Goal: Find contact information

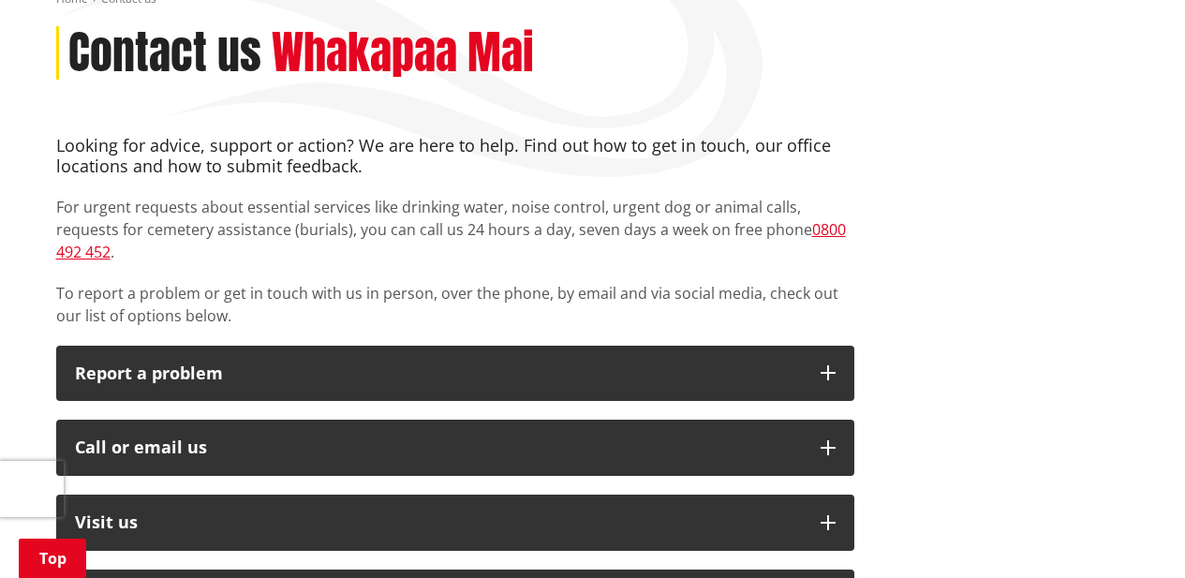
scroll to position [243, 0]
drag, startPoint x: 838, startPoint y: 229, endPoint x: 737, endPoint y: 236, distance: 100.5
click at [743, 237] on p "For urgent requests about essential services like drinking water, noise control…" at bounding box center [455, 229] width 798 height 67
copy p "0800 492 452 ."
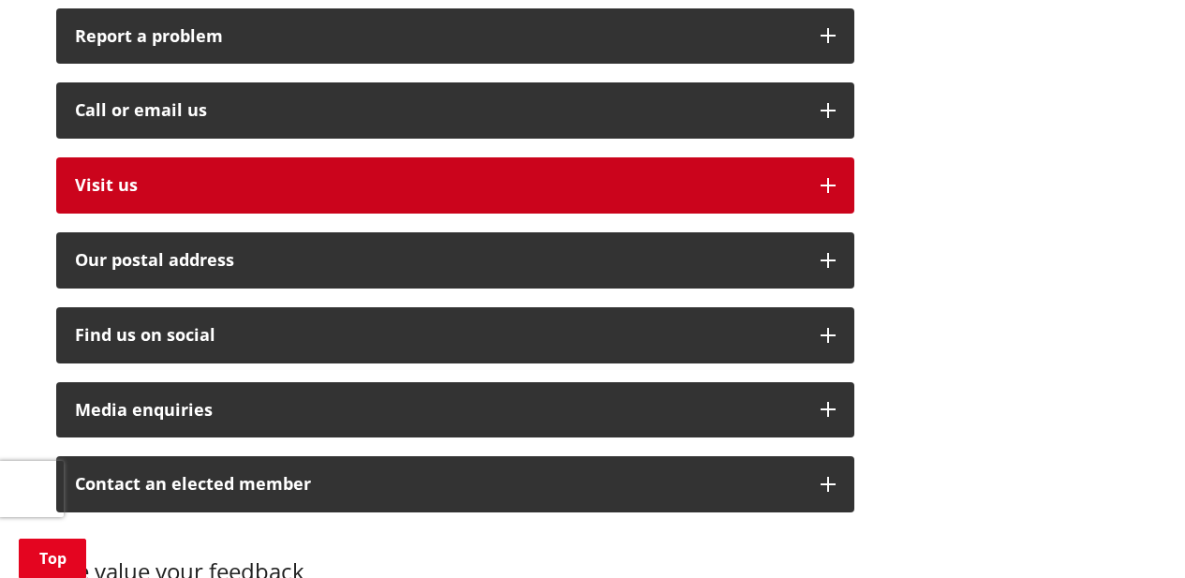
scroll to position [581, 0]
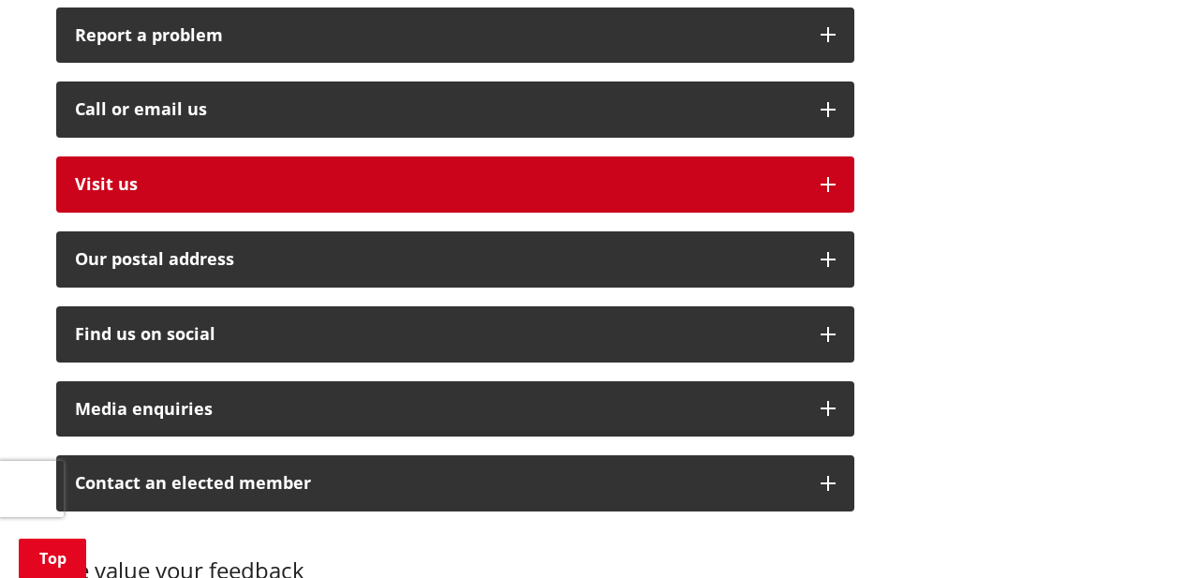
click at [551, 175] on p "Visit us" at bounding box center [438, 184] width 727 height 19
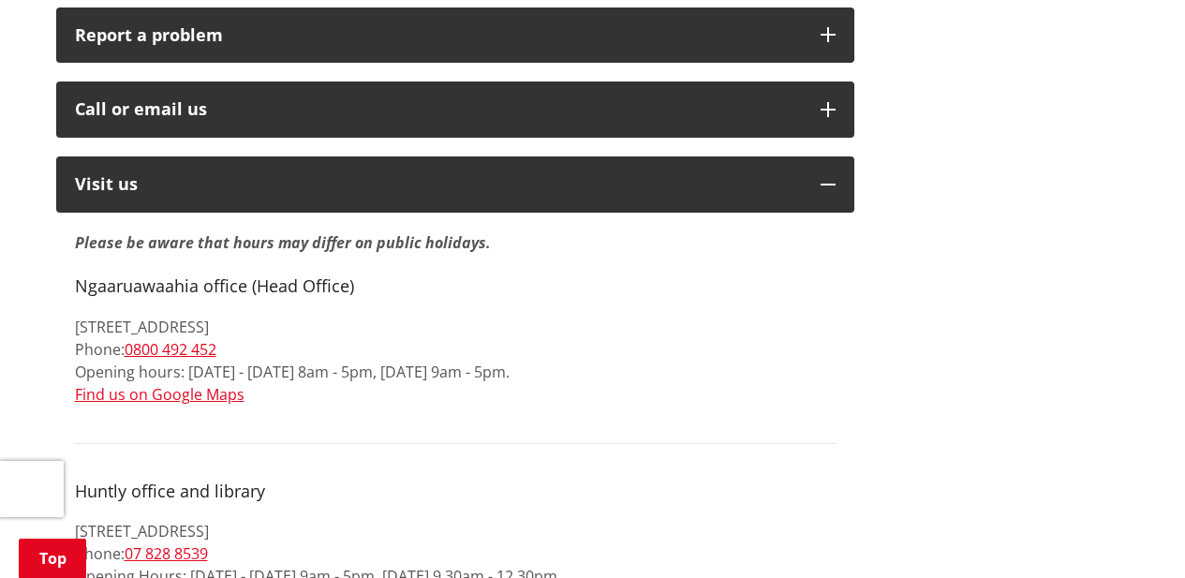
drag, startPoint x: 357, startPoint y: 307, endPoint x: 43, endPoint y: 310, distance: 313.9
drag, startPoint x: 240, startPoint y: 323, endPoint x: 49, endPoint y: 312, distance: 191.5
copy p "[STREET_ADDRESS] Phone: [PHONE_NUMBER]"
